Goal: Task Accomplishment & Management: Manage account settings

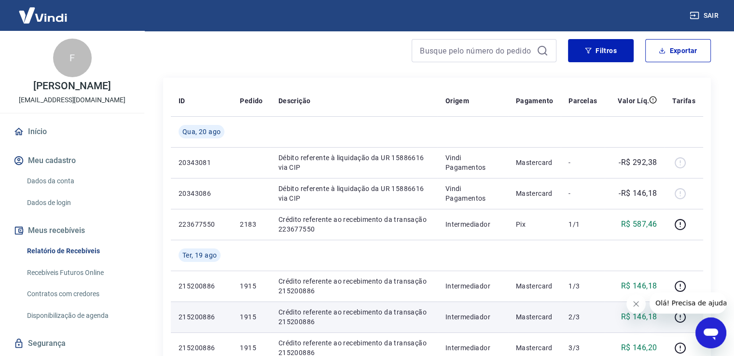
scroll to position [97, 0]
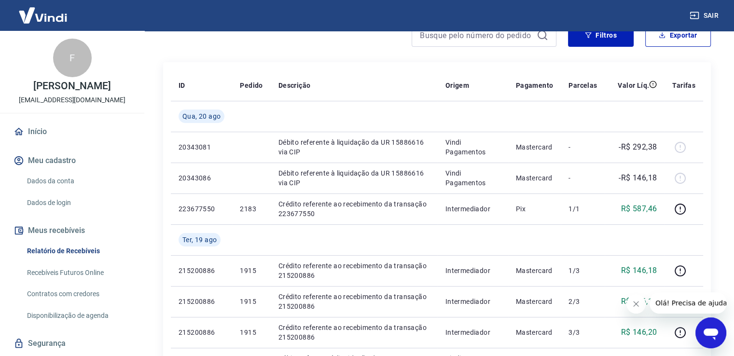
click at [639, 300] on icon "Fechar mensagem da empresa" at bounding box center [636, 304] width 8 height 8
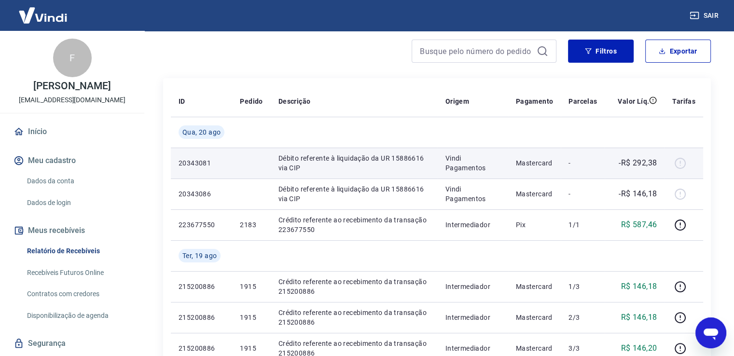
scroll to position [0, 0]
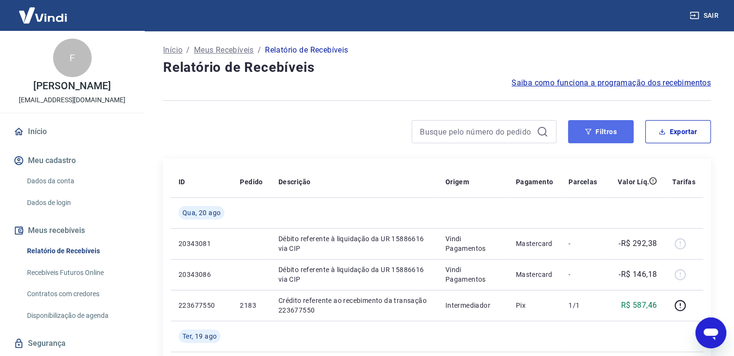
click at [620, 132] on button "Filtros" at bounding box center [601, 131] width 66 height 23
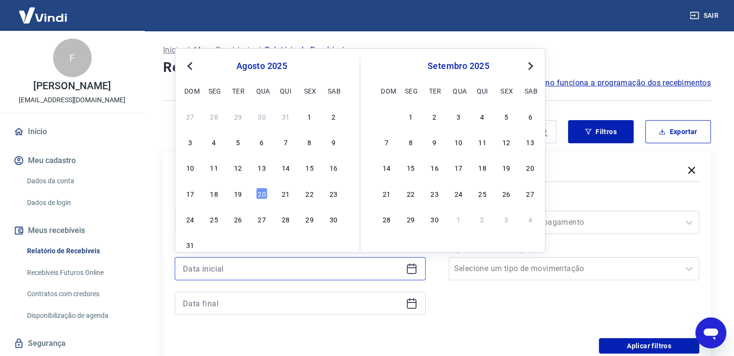
click at [274, 267] on input at bounding box center [292, 269] width 219 height 14
click at [306, 114] on div "1" at bounding box center [310, 117] width 12 height 12
type input "[DATE]"
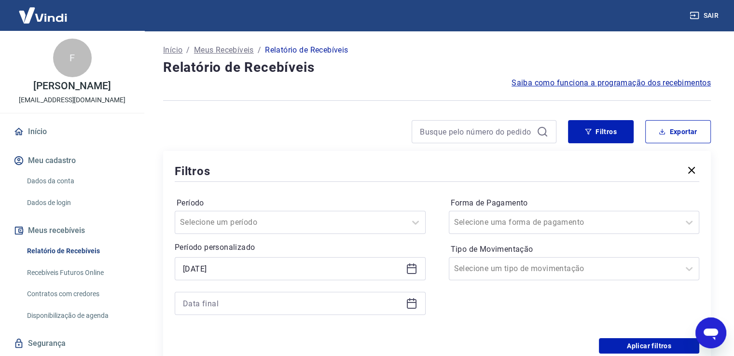
click at [411, 300] on icon at bounding box center [412, 304] width 10 height 10
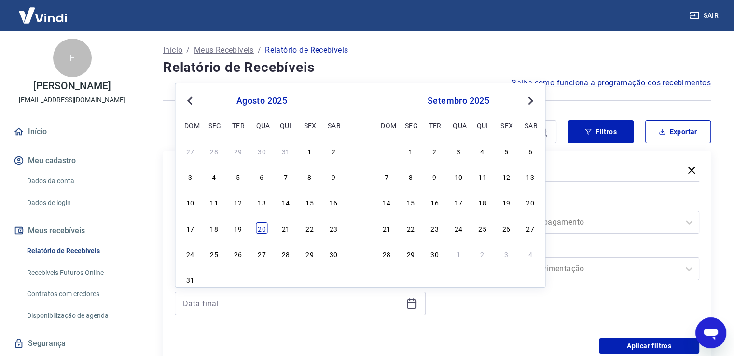
click at [264, 227] on div "20" at bounding box center [262, 228] width 12 height 12
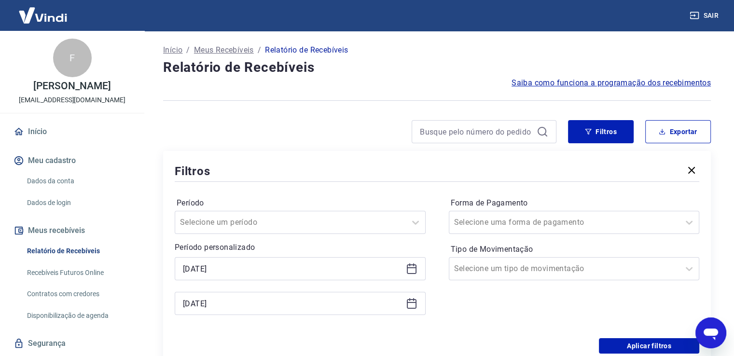
type input "[DATE]"
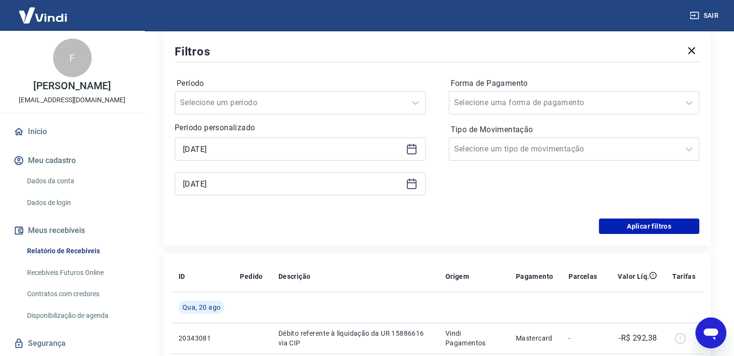
scroll to position [145, 0]
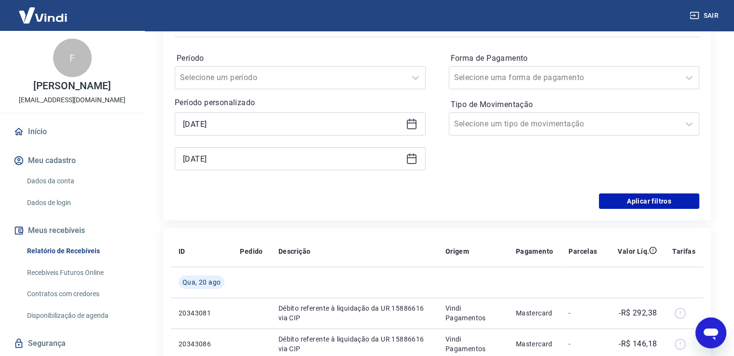
click at [703, 337] on icon "Abrir janela de mensagens" at bounding box center [710, 332] width 17 height 17
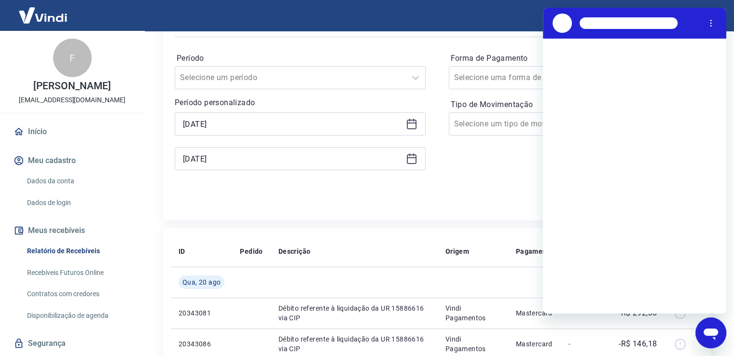
scroll to position [0, 0]
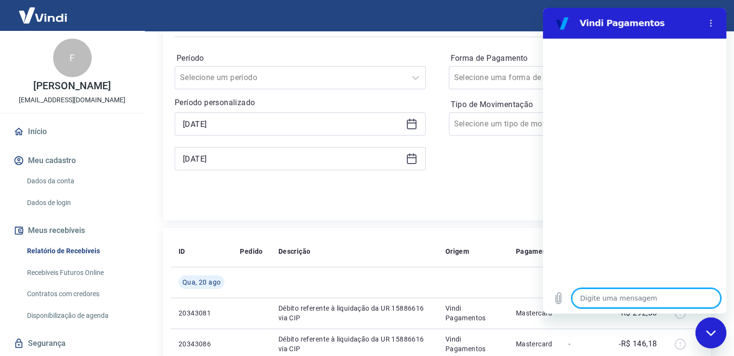
click at [388, 199] on div "Aplicar filtros" at bounding box center [437, 201] width 525 height 15
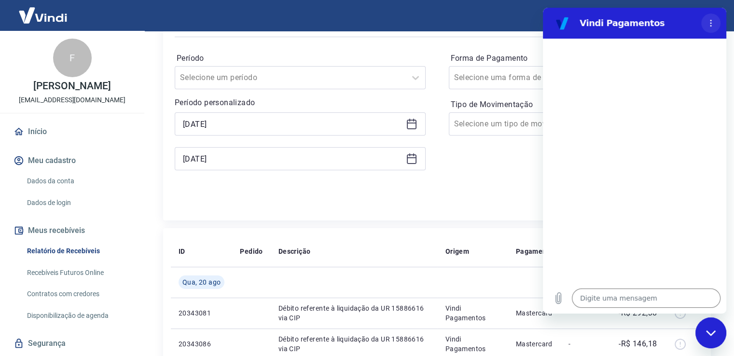
click at [711, 16] on button "Menu de opções" at bounding box center [710, 23] width 19 height 19
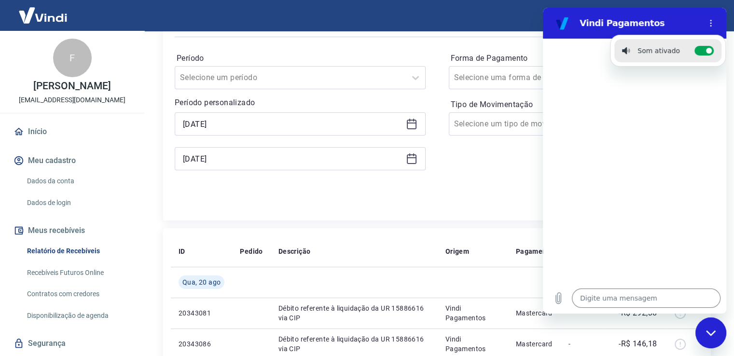
click at [708, 336] on div "Fechar janela de mensagens" at bounding box center [710, 333] width 29 height 29
type textarea "x"
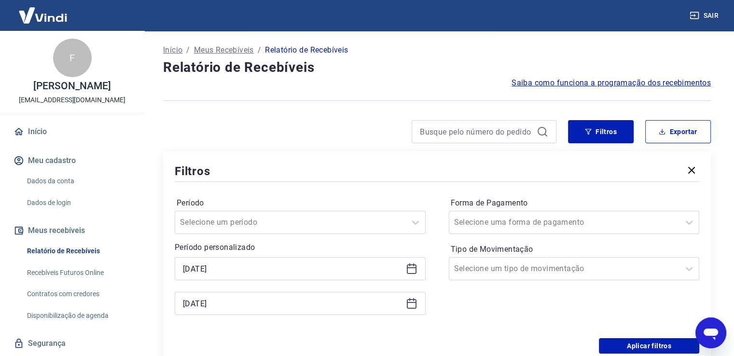
click at [679, 130] on button "Exportar" at bounding box center [678, 131] width 66 height 23
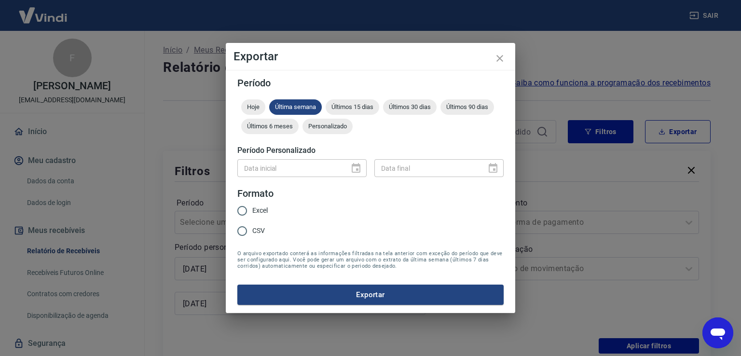
click at [243, 205] on input "Excel" at bounding box center [242, 211] width 20 height 20
radio input "true"
click at [357, 169] on div "Data inicial" at bounding box center [301, 168] width 129 height 18
click at [361, 159] on div "Data inicial" at bounding box center [301, 168] width 129 height 18
click at [360, 166] on div "Data inicial" at bounding box center [301, 168] width 129 height 18
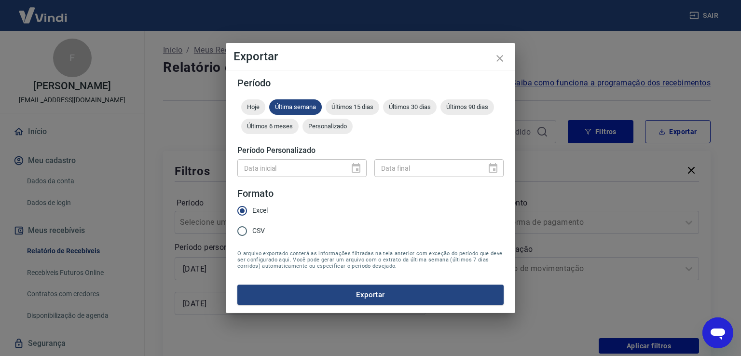
click at [369, 172] on div "Data inicial Data inicial Data final Data final" at bounding box center [370, 167] width 266 height 24
drag, startPoint x: 353, startPoint y: 169, endPoint x: 310, endPoint y: 161, distance: 44.3
click at [353, 168] on div "Data inicial" at bounding box center [301, 168] width 129 height 18
drag, startPoint x: 264, startPoint y: 148, endPoint x: 246, endPoint y: 204, distance: 58.3
click at [264, 148] on h5 "Período Personalizado" at bounding box center [370, 151] width 266 height 10
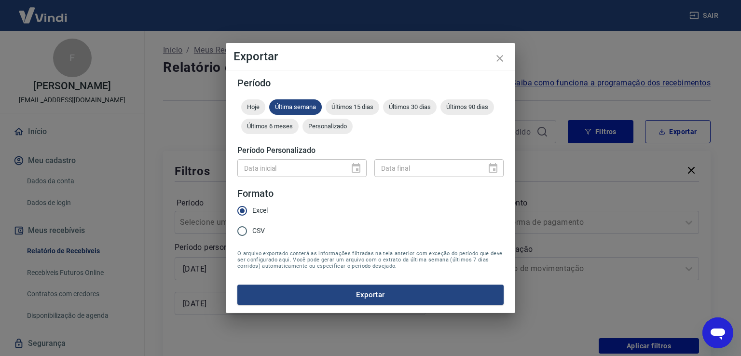
click at [362, 299] on button "Exportar" at bounding box center [370, 295] width 266 height 20
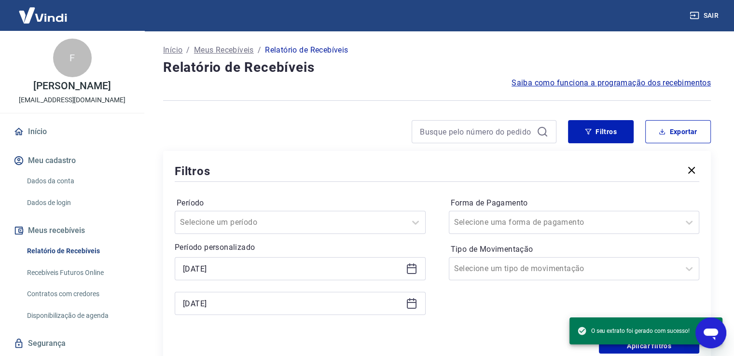
type textarea "x"
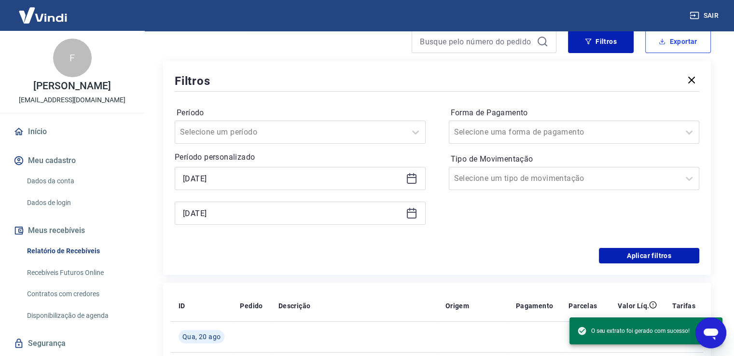
scroll to position [97, 0]
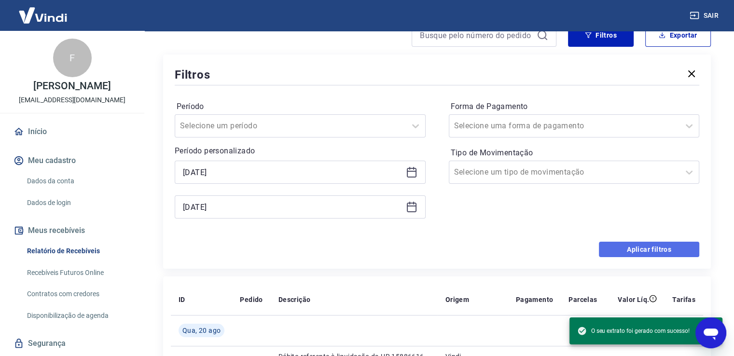
click at [622, 253] on button "Aplicar filtros" at bounding box center [649, 249] width 100 height 15
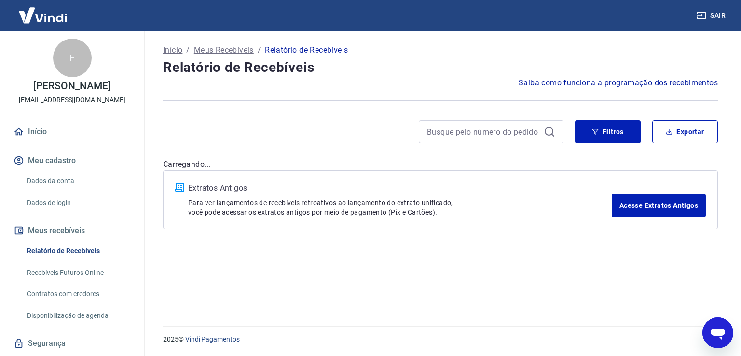
click at [631, 247] on div "Início / Meus Recebíveis / Relatório de Recebíveis Relatório de Recebíveis Saib…" at bounding box center [441, 173] width 578 height 284
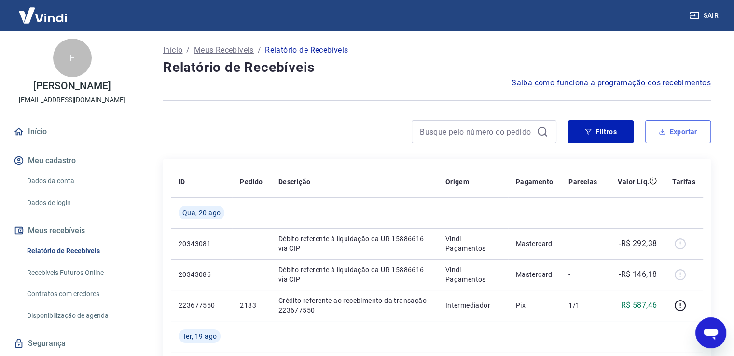
click at [691, 128] on button "Exportar" at bounding box center [678, 131] width 66 height 23
type input "[DATE]"
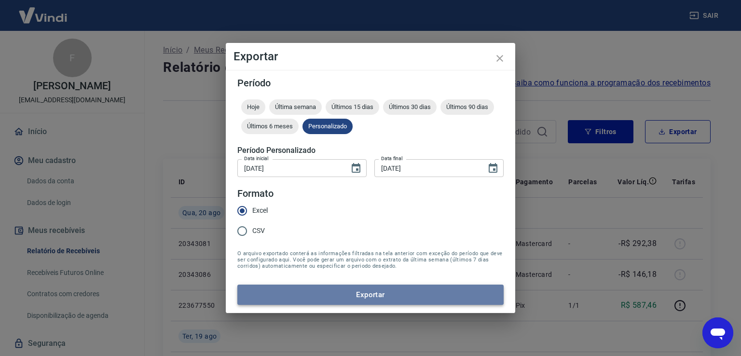
click at [363, 295] on button "Exportar" at bounding box center [370, 295] width 266 height 20
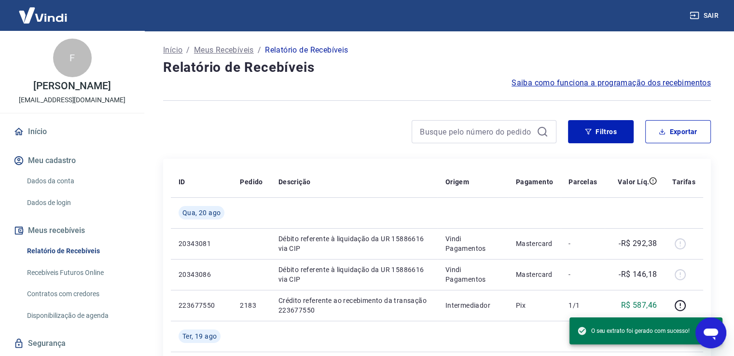
click at [712, 334] on icon "Abrir janela de mensagens" at bounding box center [711, 335] width 14 height 12
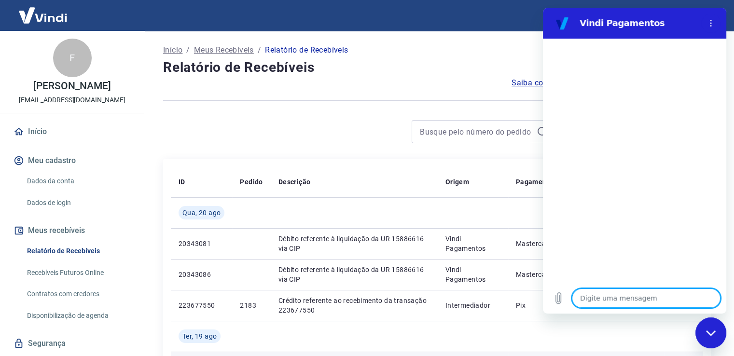
type textarea "x"
drag, startPoint x: 445, startPoint y: 53, endPoint x: 449, endPoint y: 58, distance: 6.7
click at [445, 55] on div "Início / Meus Recebíveis / Relatório de Recebíveis" at bounding box center [437, 49] width 548 height 15
